Goal: Information Seeking & Learning: Find specific fact

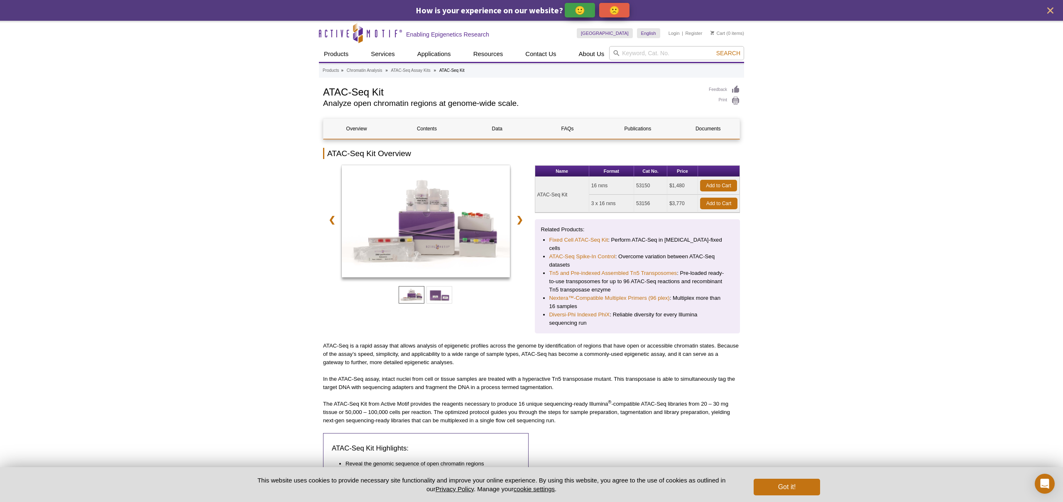
click at [557, 197] on td "ATAC-Seq Kit" at bounding box center [562, 195] width 54 height 36
copy tr "ATAC-Seq Kit"
click at [643, 186] on td "53150" at bounding box center [650, 186] width 33 height 18
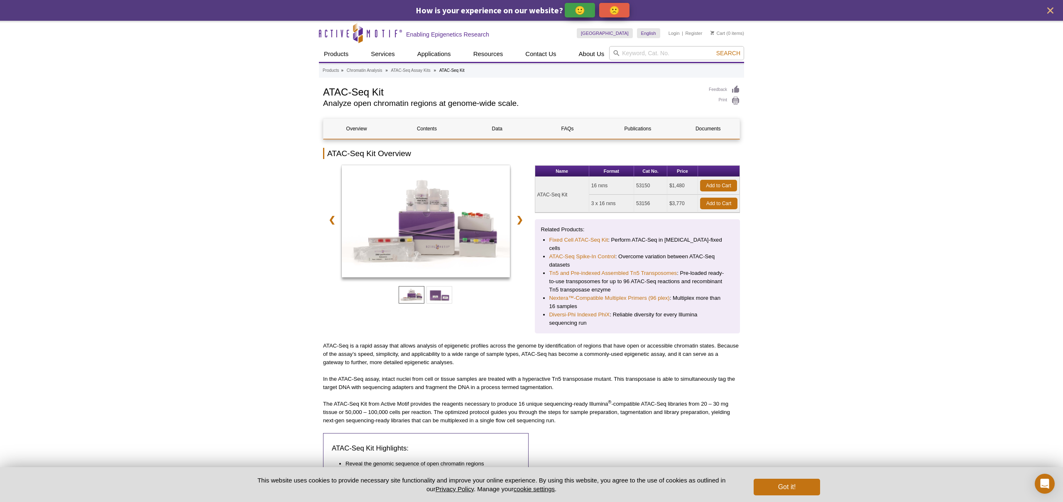
click at [643, 186] on td "53150" at bounding box center [650, 186] width 33 height 18
copy td "53150"
click at [600, 187] on td "16 rxns" at bounding box center [611, 186] width 45 height 18
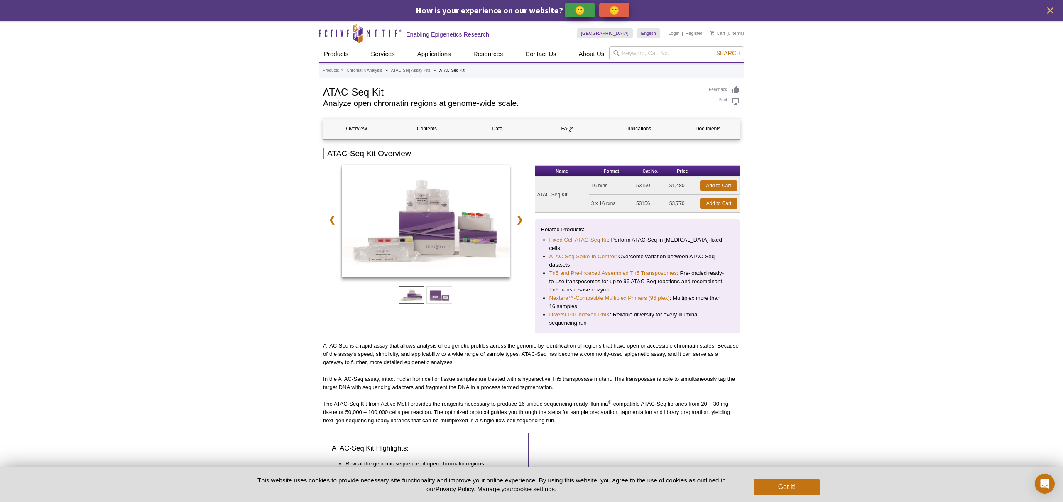
copy tr "16 rxns"
click at [678, 183] on td "$1,480" at bounding box center [682, 186] width 31 height 18
copy tr "$1,480"
